Goal: Navigation & Orientation: Find specific page/section

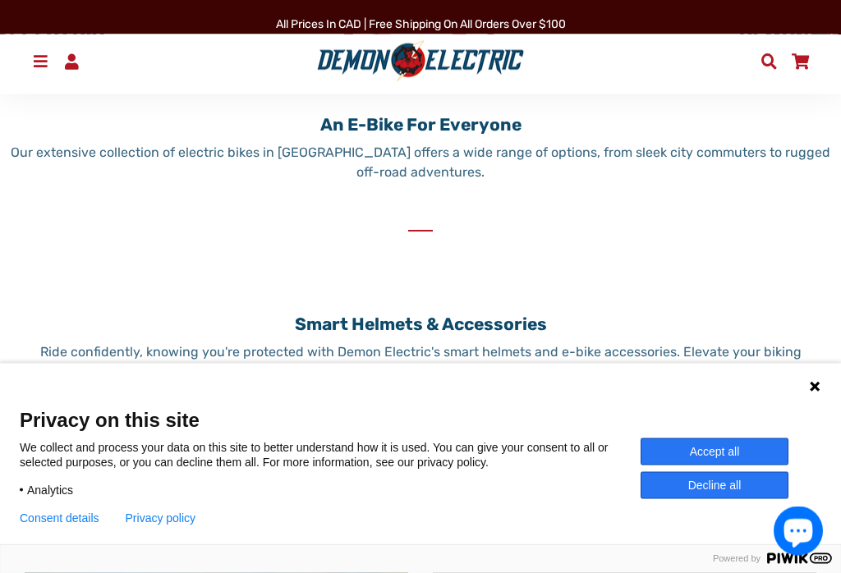
scroll to position [648, 0]
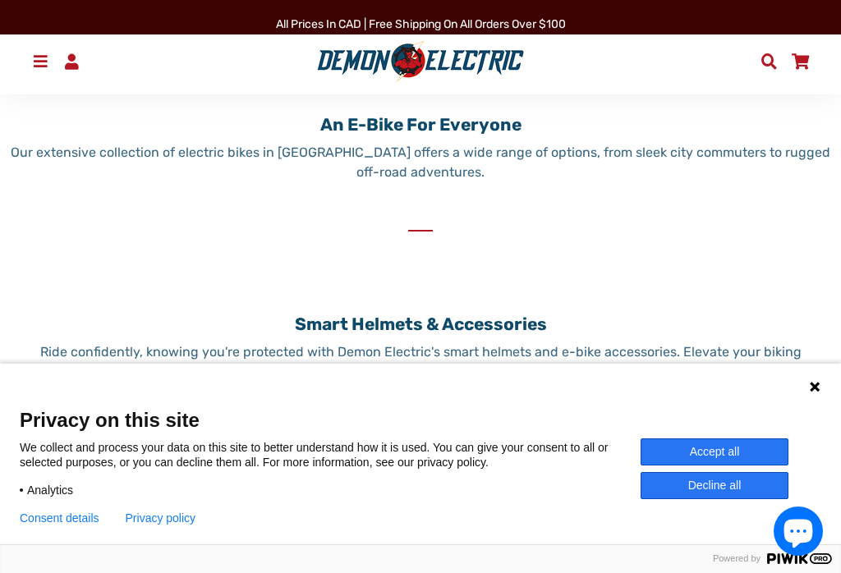
click at [818, 392] on icon at bounding box center [814, 387] width 10 height 10
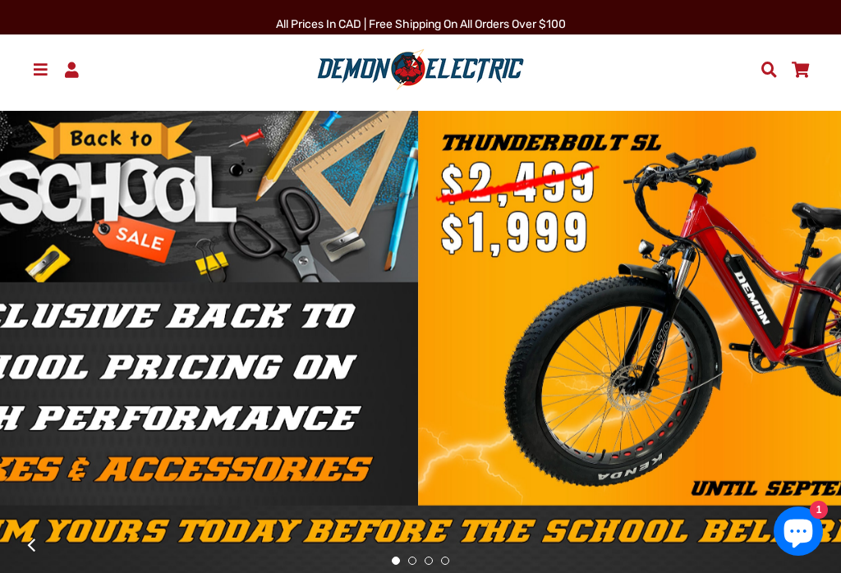
scroll to position [4, 0]
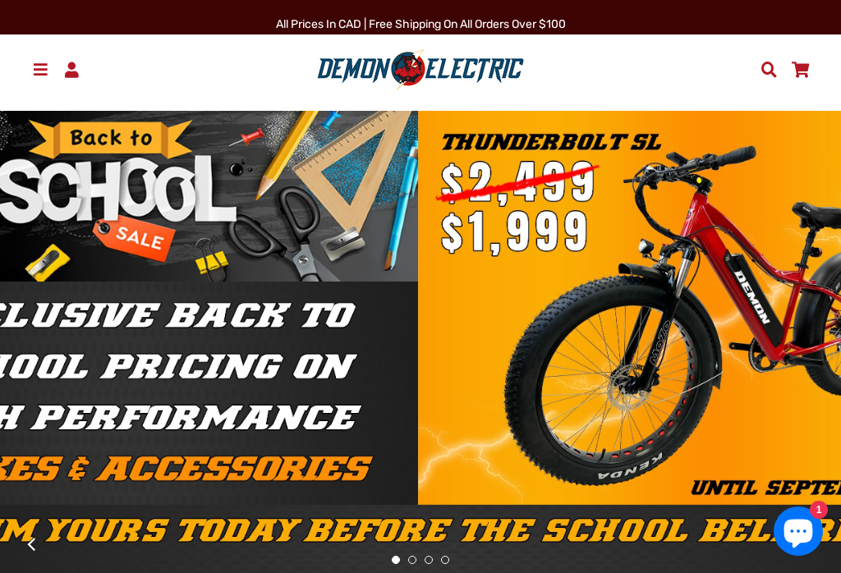
click at [43, 67] on span at bounding box center [40, 70] width 20 height 16
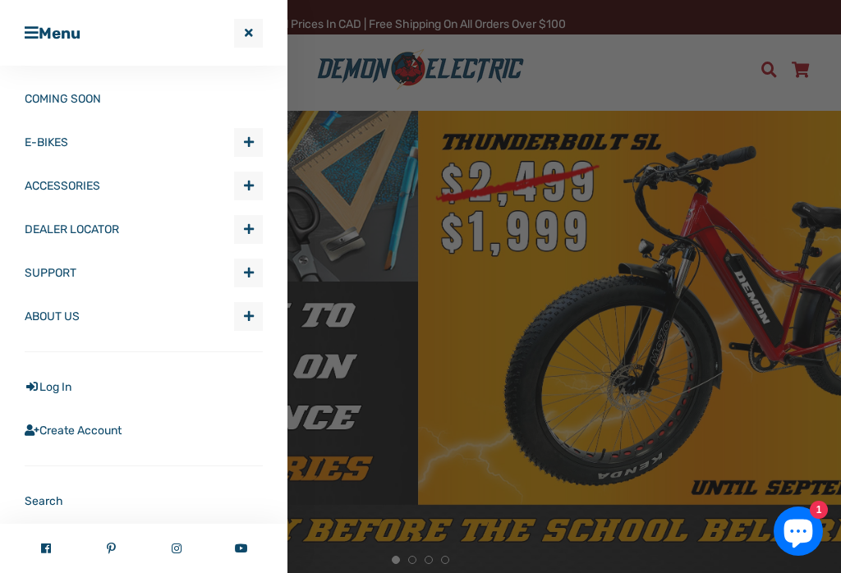
click at [42, 149] on link "E-BIKES" at bounding box center [129, 143] width 209 height 44
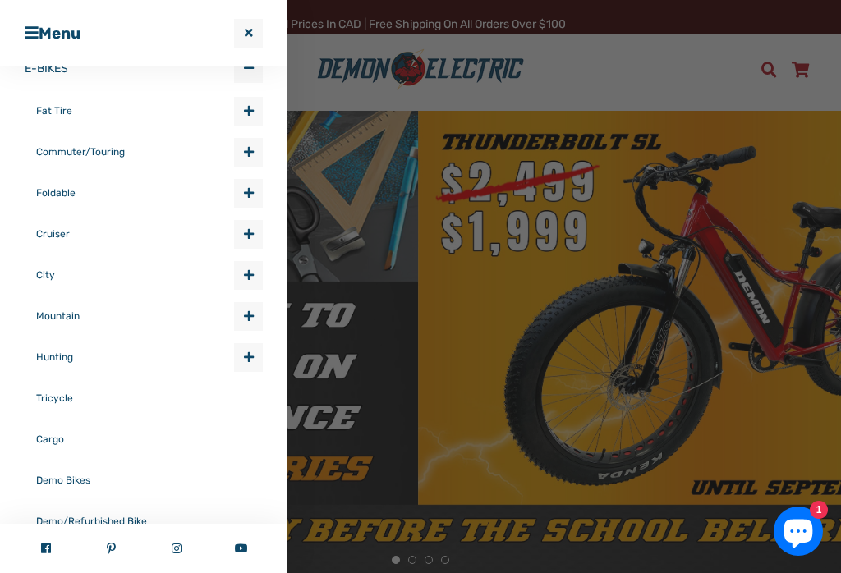
scroll to position [80, 0]
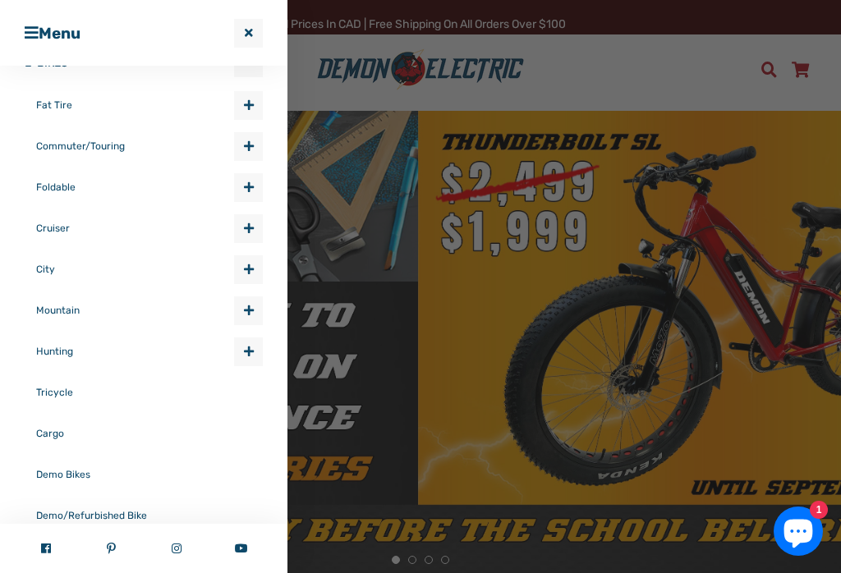
click at [259, 21] on button "Close Cart" at bounding box center [248, 33] width 29 height 29
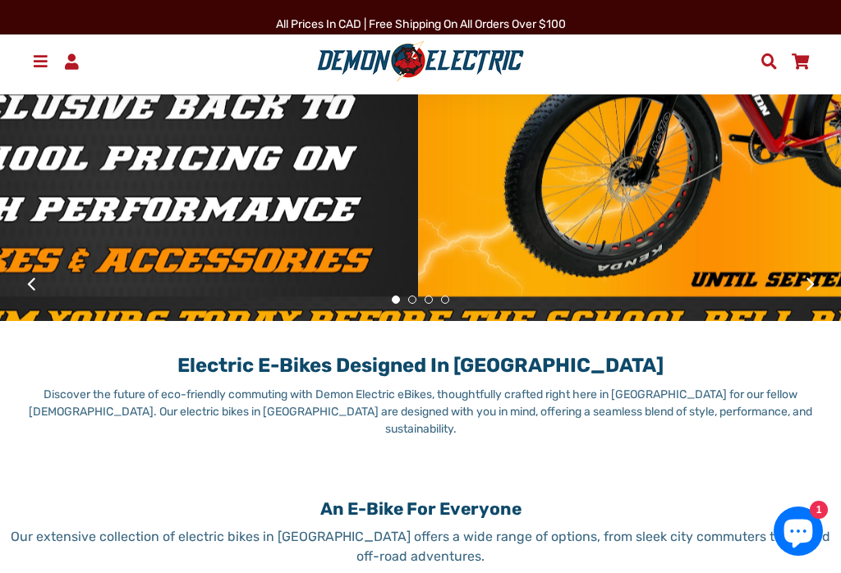
scroll to position [251, 0]
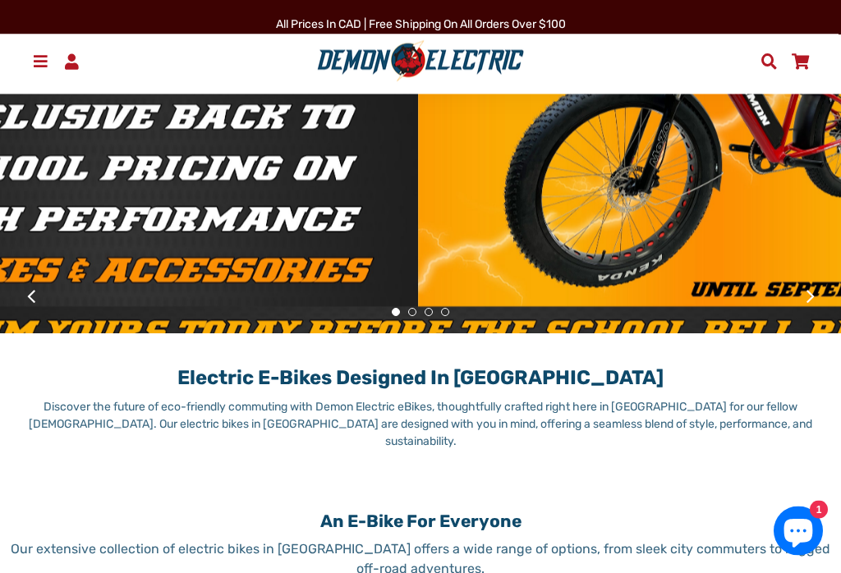
click at [811, 311] on button at bounding box center [809, 296] width 29 height 29
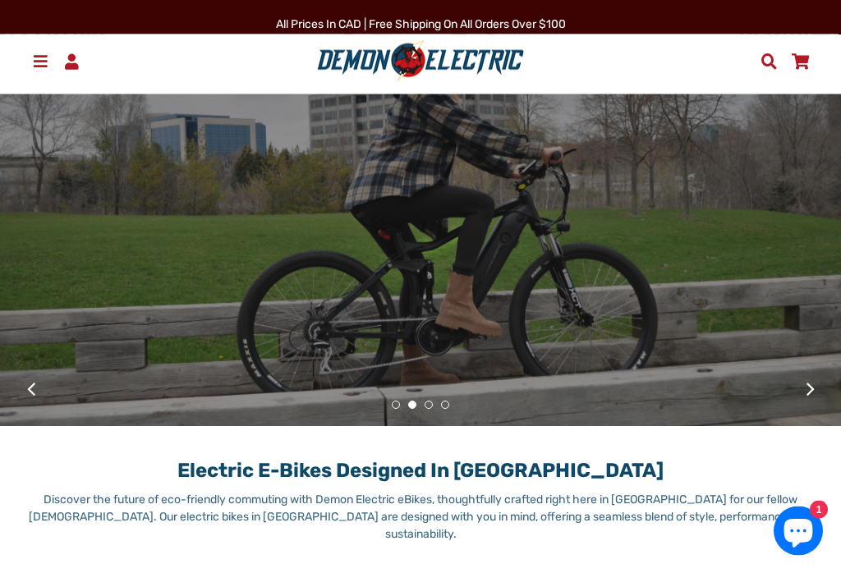
click at [813, 404] on button at bounding box center [809, 389] width 29 height 29
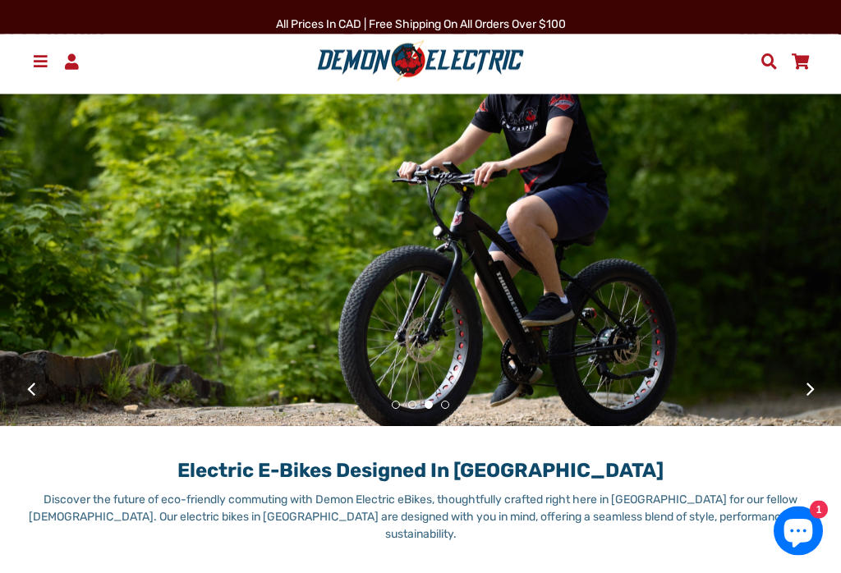
scroll to position [159, 0]
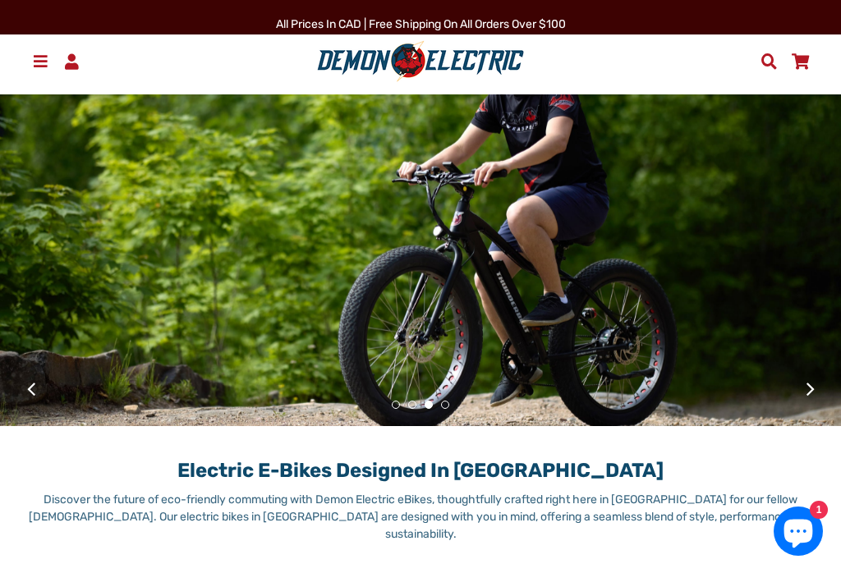
click at [807, 403] on button at bounding box center [809, 388] width 29 height 29
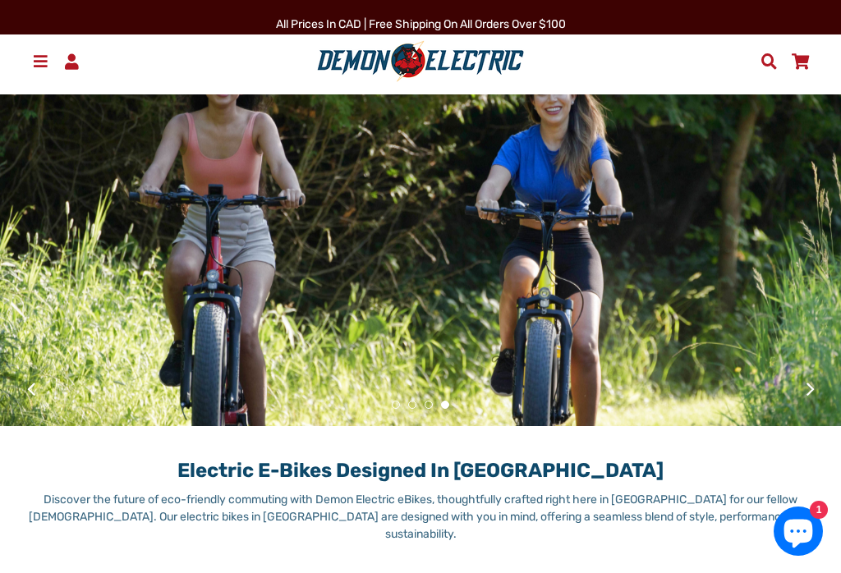
click at [802, 403] on button at bounding box center [809, 388] width 29 height 29
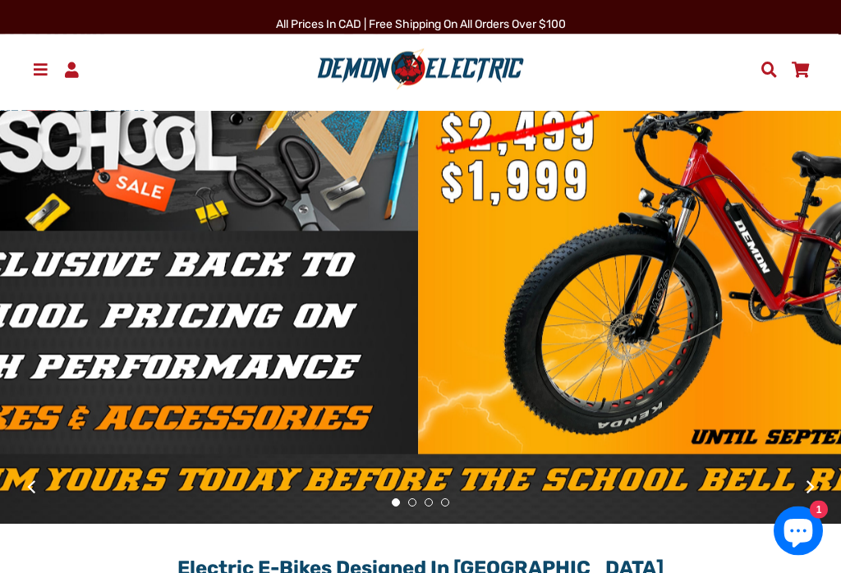
scroll to position [0, 0]
